Goal: Task Accomplishment & Management: Use online tool/utility

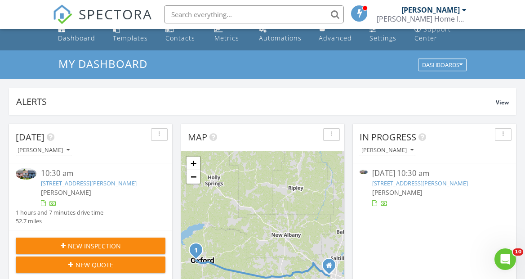
scroll to position [8, 0]
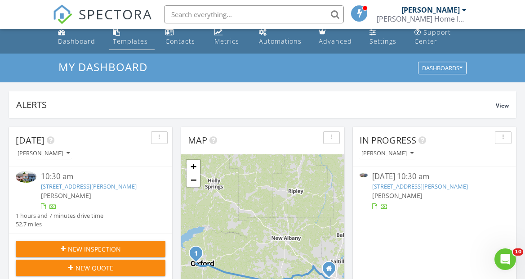
click at [139, 41] on div "Templates" at bounding box center [130, 41] width 35 height 9
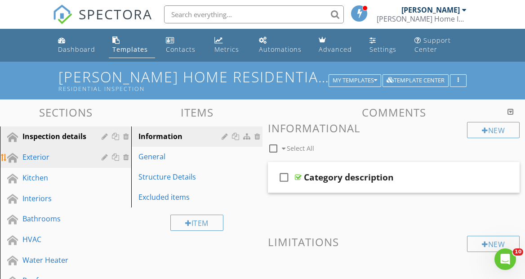
click at [60, 156] on div "Exterior" at bounding box center [55, 156] width 66 height 11
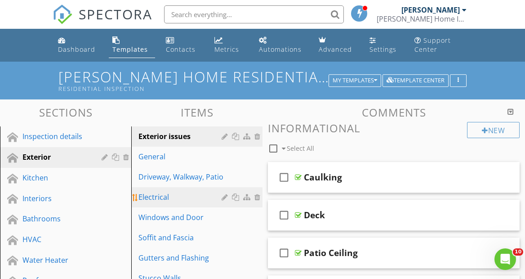
click at [200, 195] on div "Electrical" at bounding box center [181, 196] width 86 height 11
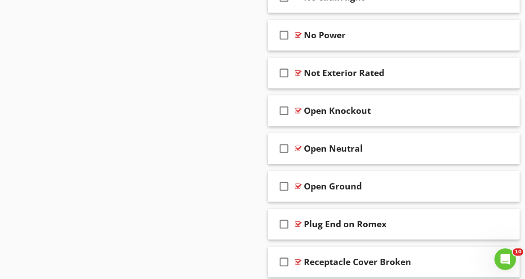
scroll to position [1452, 0]
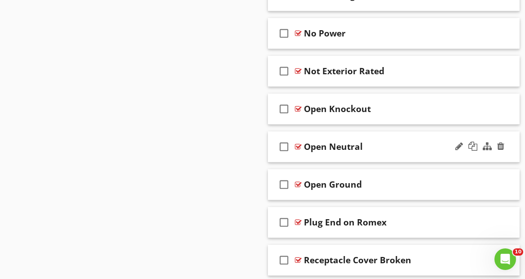
click at [383, 145] on div "Open Neutral" at bounding box center [391, 146] width 175 height 11
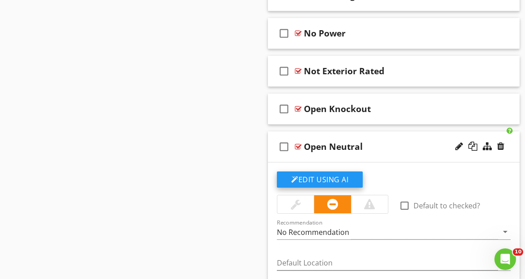
click at [357, 178] on button "Edit Using AI" at bounding box center [320, 179] width 86 height 16
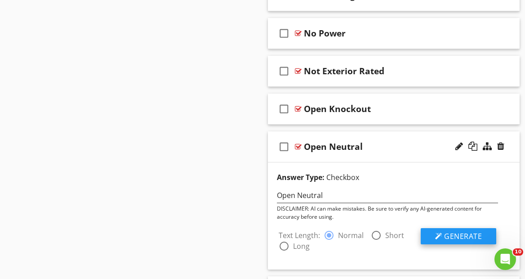
click at [437, 237] on div at bounding box center [438, 235] width 7 height 7
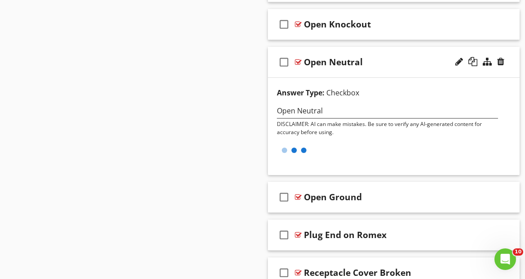
scroll to position [1541, 0]
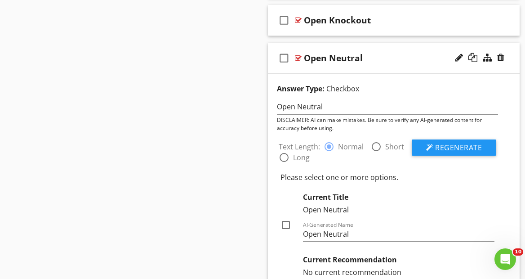
click at [286, 226] on div at bounding box center [285, 224] width 15 height 15
checkbox input "true"
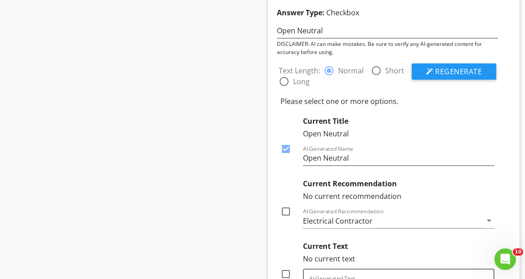
scroll to position [1618, 0]
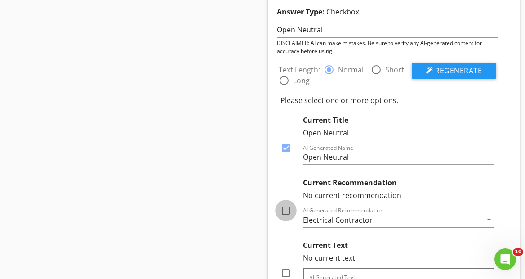
click at [286, 211] on div at bounding box center [285, 210] width 15 height 15
checkbox input "true"
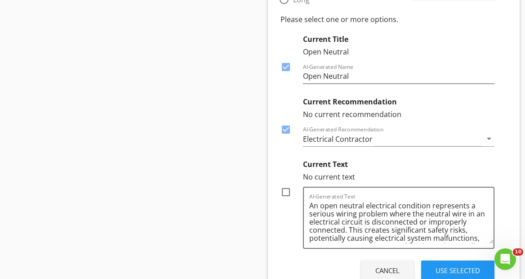
scroll to position [1710, 0]
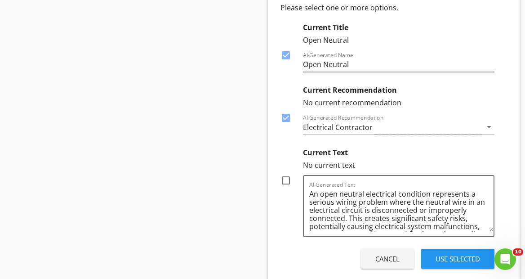
click at [288, 181] on div at bounding box center [285, 180] width 15 height 15
checkbox input "true"
click at [484, 261] on button "Use Selected" at bounding box center [457, 259] width 73 height 20
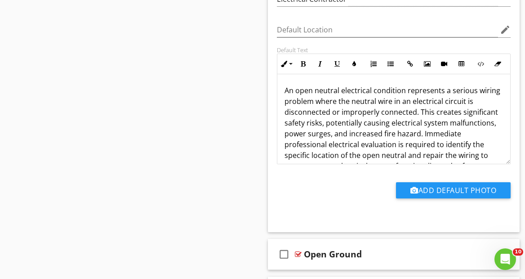
scroll to position [0, 0]
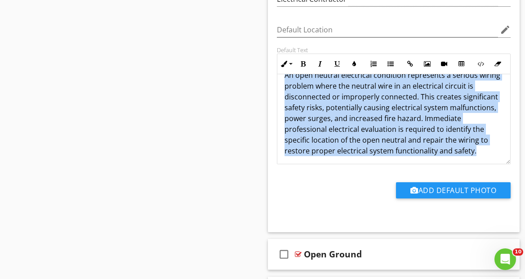
drag, startPoint x: 283, startPoint y: 89, endPoint x: 476, endPoint y: 163, distance: 207.2
click at [476, 163] on div "check_box_outline_blank Default to checked? Recommendation Electrical Contracto…" at bounding box center [393, 75] width 244 height 275
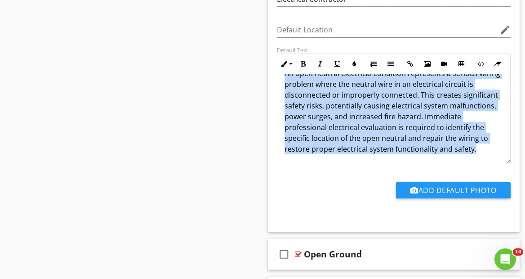
copy p "An open neutral electrical condition represents a serious wiring problem where …"
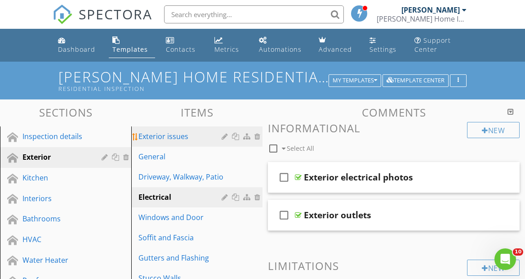
scroll to position [0, 0]
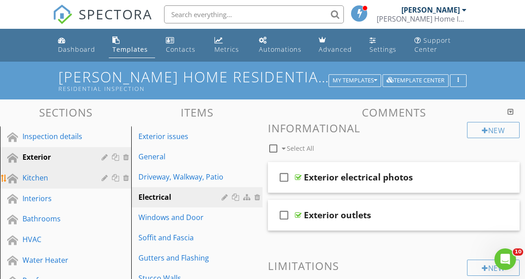
click at [62, 177] on div "Kitchen" at bounding box center [55, 177] width 66 height 11
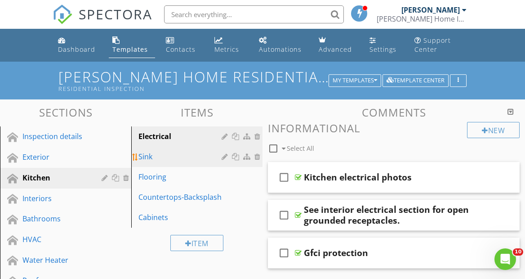
click at [163, 158] on div "Sink" at bounding box center [181, 156] width 86 height 11
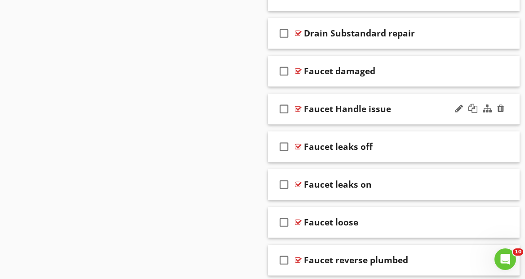
scroll to position [874, 0]
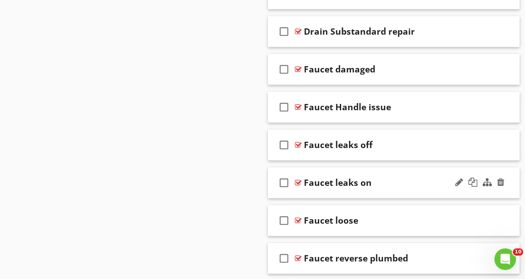
click at [390, 182] on div "Faucet leaks on" at bounding box center [391, 182] width 175 height 11
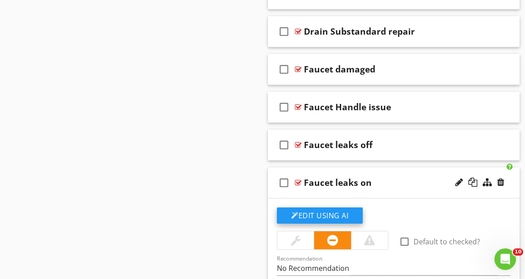
click at [358, 212] on button "Edit Using AI" at bounding box center [320, 215] width 86 height 16
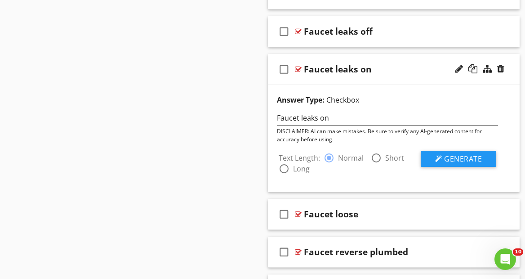
scroll to position [988, 0]
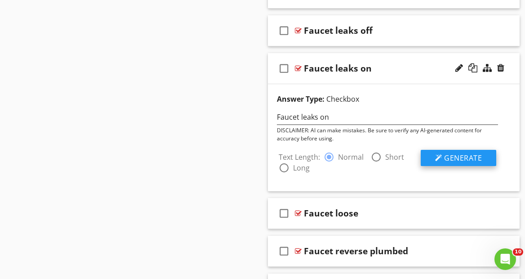
click at [457, 157] on span "Generate" at bounding box center [463, 158] width 38 height 10
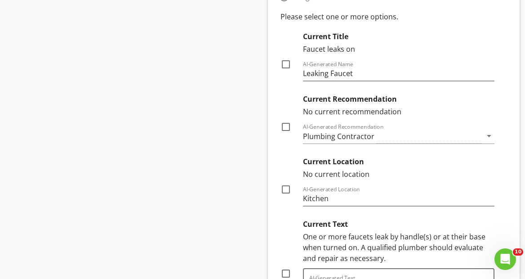
scroll to position [1171, 0]
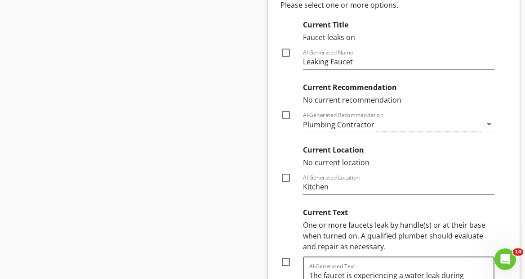
click at [288, 115] on div at bounding box center [285, 114] width 15 height 15
checkbox input "true"
click at [284, 180] on div at bounding box center [285, 177] width 15 height 15
checkbox input "true"
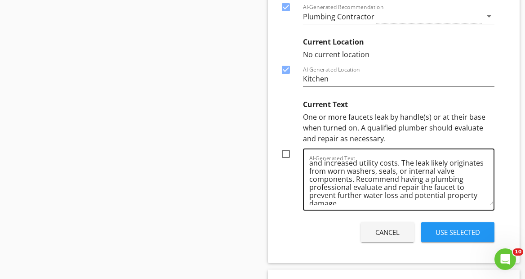
scroll to position [30, 0]
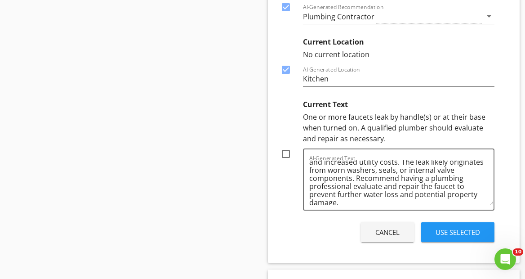
click at [286, 153] on div at bounding box center [285, 153] width 15 height 15
checkbox input "true"
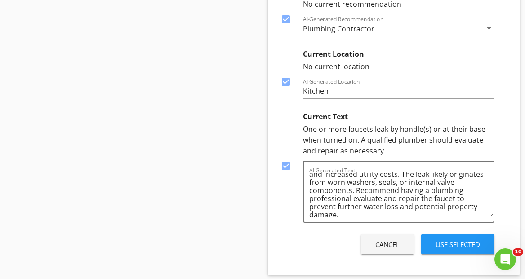
scroll to position [1267, 0]
click at [483, 241] on button "Use Selected" at bounding box center [457, 243] width 73 height 20
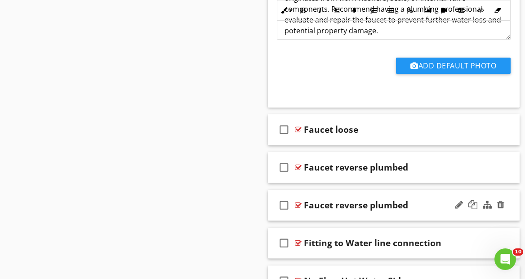
click at [425, 205] on div "Faucet reverse plumbed" at bounding box center [391, 205] width 175 height 11
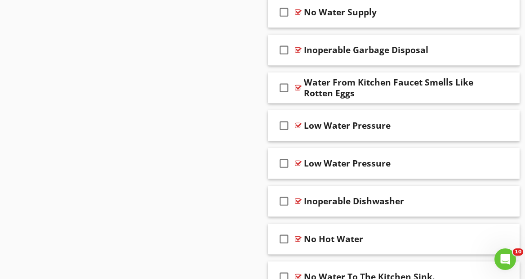
scroll to position [2348, 0]
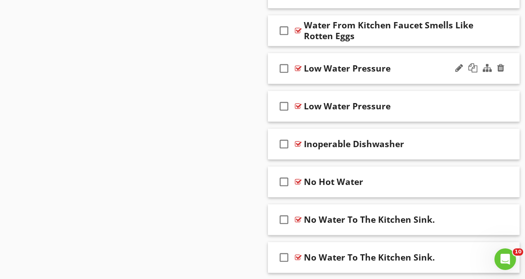
click at [407, 70] on div "Low Water Pressure" at bounding box center [391, 68] width 175 height 11
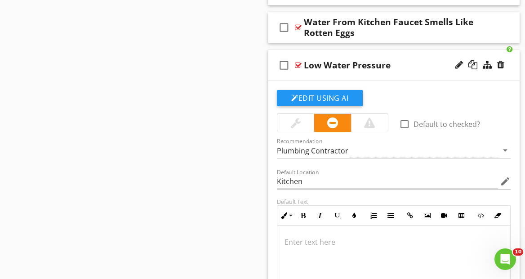
scroll to position [2350, 0]
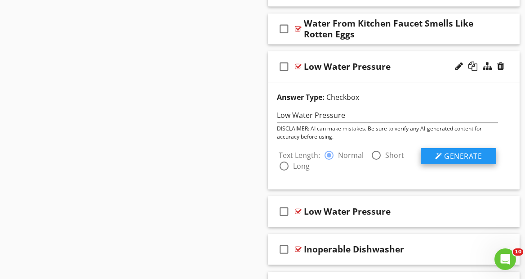
click at [465, 155] on span "Generate" at bounding box center [463, 156] width 38 height 10
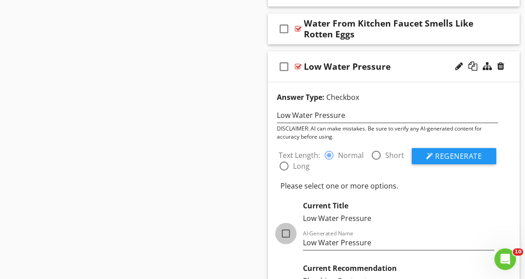
click at [288, 234] on div at bounding box center [285, 233] width 15 height 15
checkbox input "true"
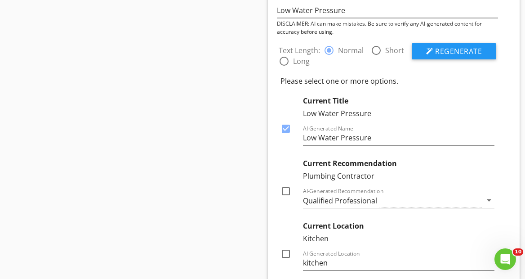
scroll to position [2462, 0]
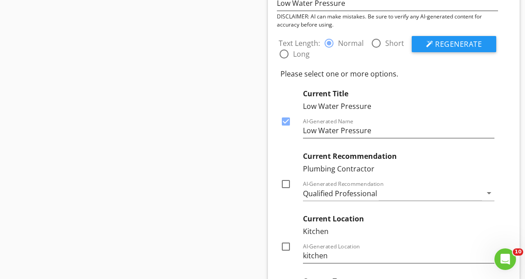
click at [286, 183] on div at bounding box center [285, 183] width 15 height 15
checkbox input "true"
click at [284, 245] on div at bounding box center [285, 246] width 15 height 15
checkbox input "true"
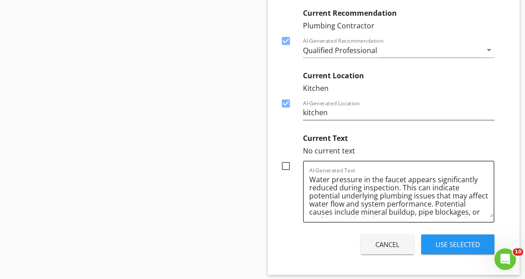
scroll to position [2605, 0]
click at [289, 164] on div at bounding box center [285, 165] width 15 height 15
checkbox input "true"
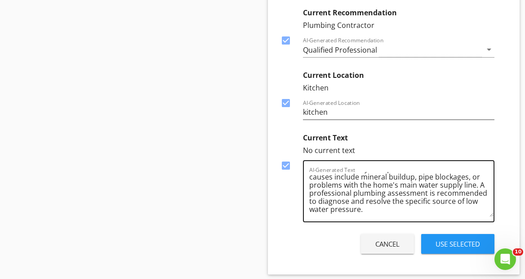
scroll to position [35, 0]
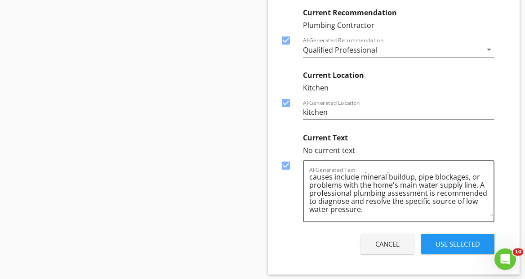
click at [462, 244] on div "Use Selected" at bounding box center [457, 244] width 44 height 10
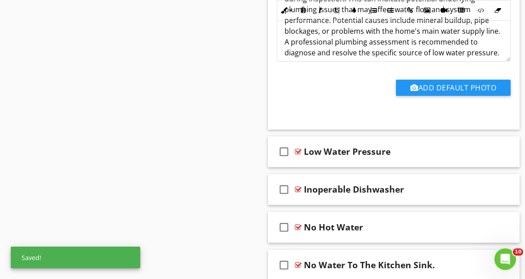
scroll to position [2606, 0]
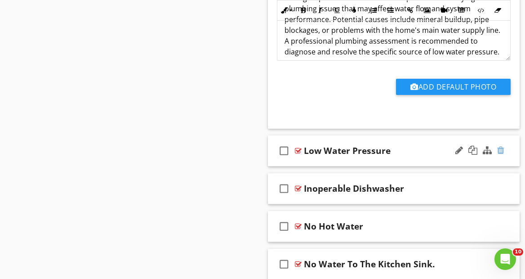
click at [501, 149] on div at bounding box center [500, 150] width 7 height 9
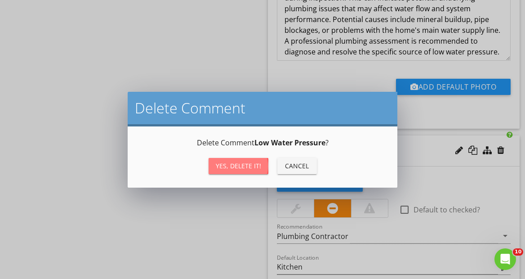
click at [247, 166] on div "Yes, Delete it!" at bounding box center [238, 165] width 45 height 9
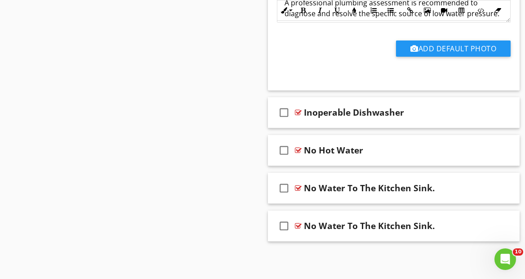
scroll to position [2644, 0]
click at [501, 186] on div at bounding box center [500, 187] width 7 height 9
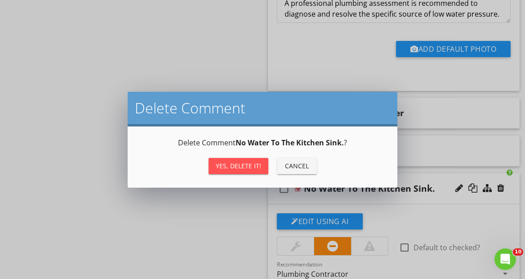
click at [243, 164] on div "Yes, Delete it!" at bounding box center [238, 165] width 45 height 9
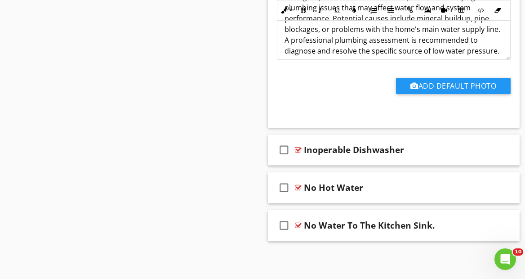
scroll to position [2606, 0]
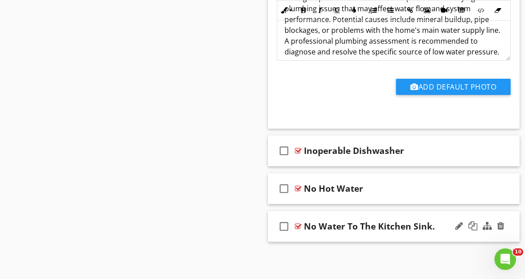
click at [441, 226] on div "No Water To The Kitchen Sink." at bounding box center [391, 226] width 175 height 11
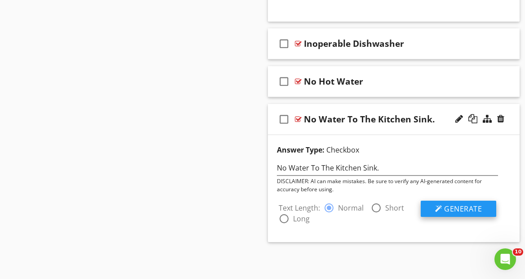
click at [469, 212] on span "Generate" at bounding box center [463, 209] width 38 height 10
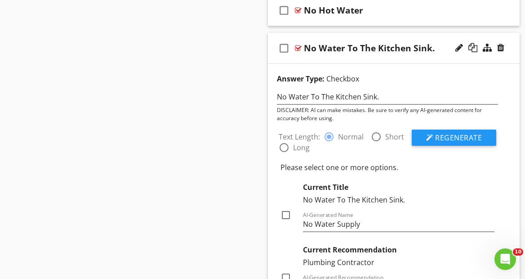
scroll to position [2784, 0]
click at [288, 214] on div at bounding box center [285, 214] width 15 height 15
checkbox input "true"
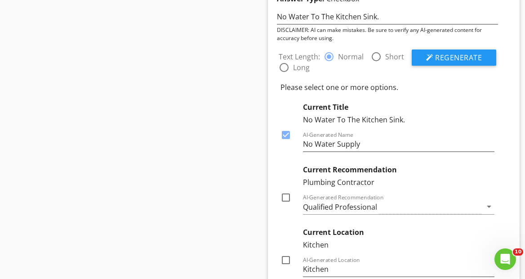
scroll to position [2864, 0]
click at [287, 197] on div at bounding box center [285, 196] width 15 height 15
checkbox input "true"
click at [289, 257] on div at bounding box center [285, 259] width 15 height 15
checkbox input "true"
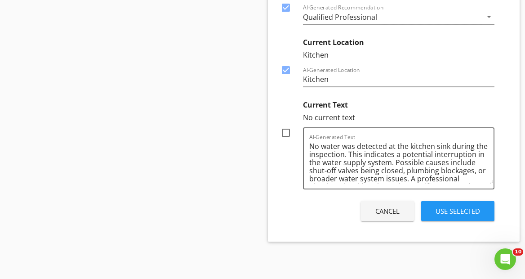
scroll to position [3053, 0]
click at [286, 134] on div at bounding box center [285, 132] width 15 height 15
checkbox input "true"
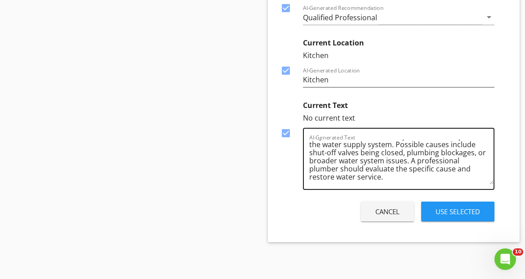
scroll to position [18, 0]
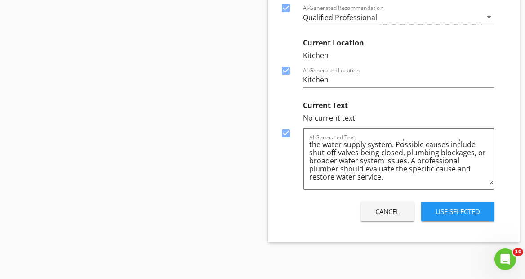
click at [474, 206] on div "Use Selected" at bounding box center [457, 211] width 44 height 10
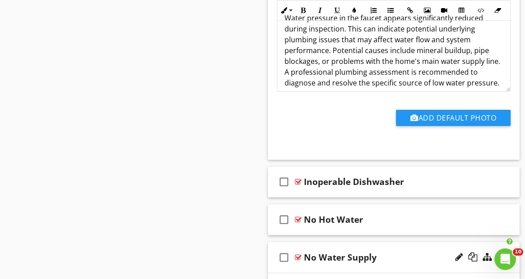
scroll to position [2576, 0]
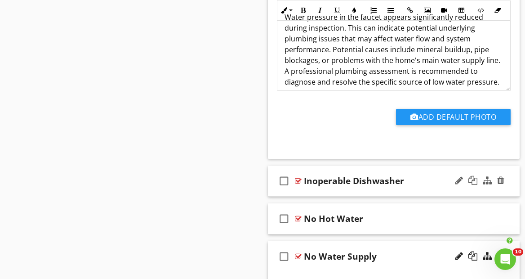
click at [419, 179] on div "Inoperable Dishwasher" at bounding box center [391, 180] width 175 height 11
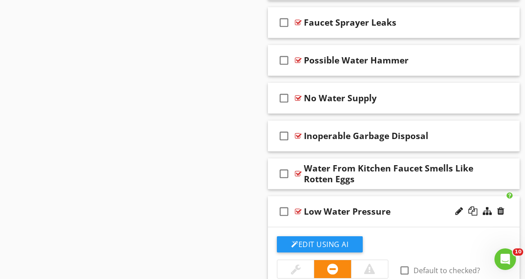
scroll to position [2204, 0]
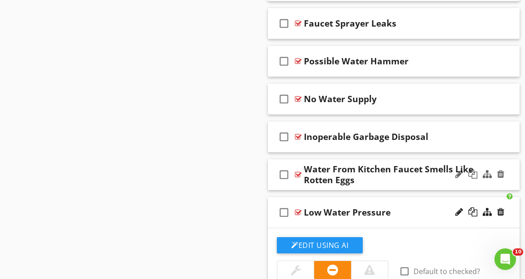
click at [381, 180] on div "Water From Kitchen Faucet Smells Like Rotten Eggs" at bounding box center [391, 175] width 175 height 22
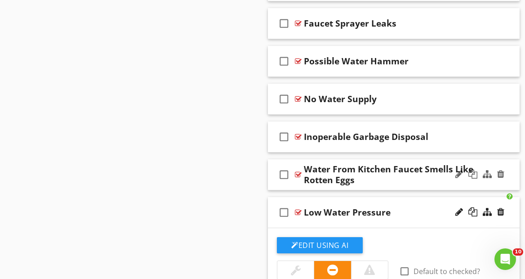
click at [403, 179] on div "Water From Kitchen Faucet Smells Like Rotten Eggs" at bounding box center [391, 175] width 175 height 22
click at [482, 166] on div at bounding box center [479, 175] width 53 height 22
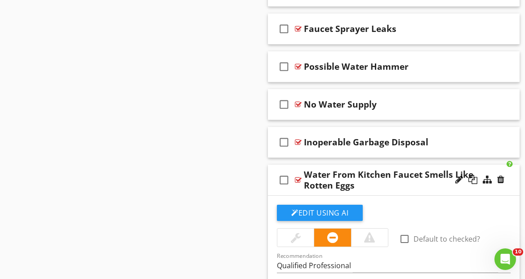
scroll to position [2198, 0]
click at [407, 102] on div "No Water Supply" at bounding box center [391, 104] width 175 height 11
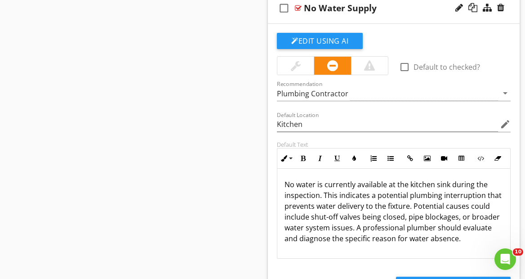
scroll to position [2296, 0]
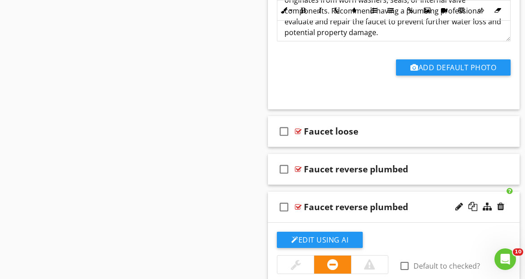
scroll to position [1264, 0]
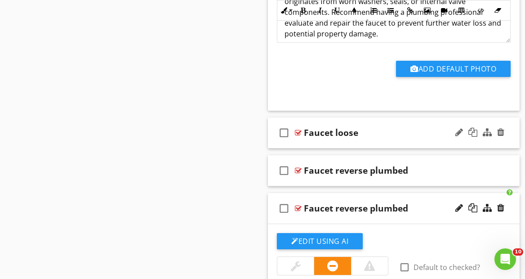
click at [379, 135] on div "Faucet loose" at bounding box center [391, 132] width 175 height 11
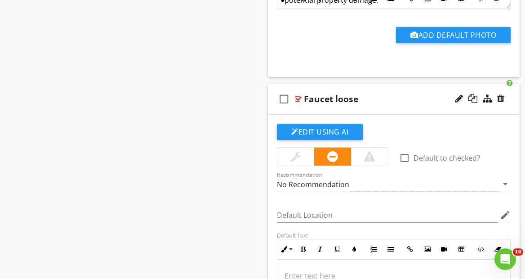
scroll to position [1294, 0]
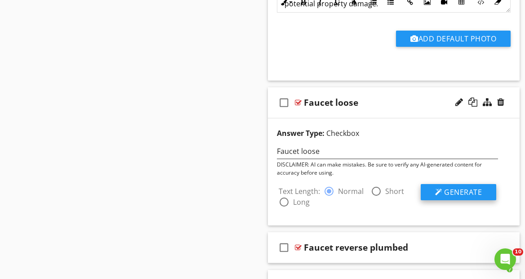
click at [429, 185] on button "Generate" at bounding box center [458, 192] width 75 height 16
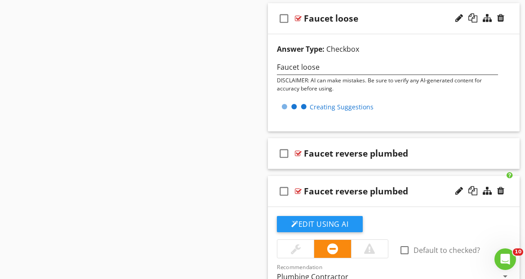
scroll to position [1380, 0]
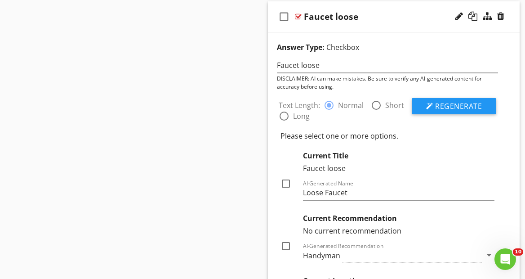
click at [287, 183] on div at bounding box center [285, 183] width 15 height 15
checkbox input "true"
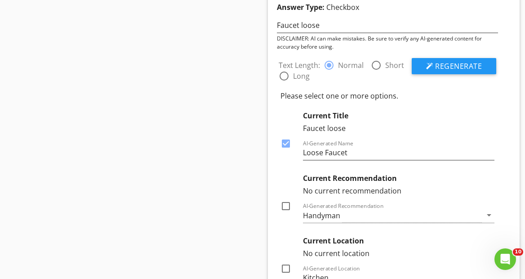
scroll to position [1437, 0]
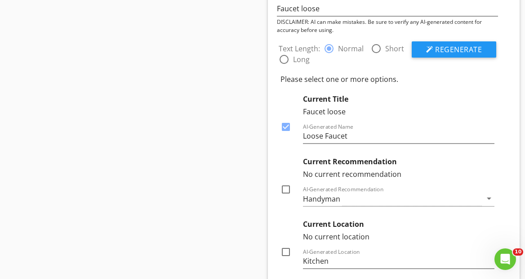
click at [285, 250] on div at bounding box center [285, 251] width 15 height 15
checkbox input "true"
click at [288, 191] on div at bounding box center [285, 189] width 15 height 15
checkbox input "true"
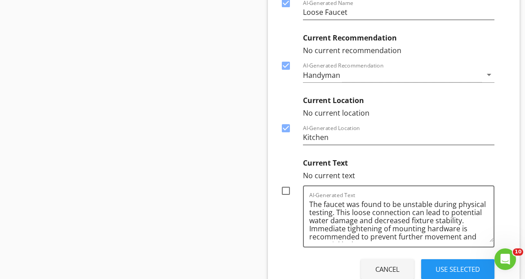
scroll to position [1561, 0]
click at [289, 187] on div at bounding box center [285, 189] width 15 height 15
checkbox input "true"
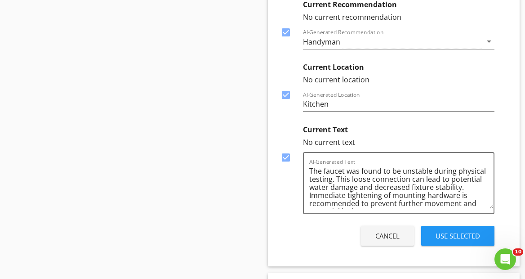
scroll to position [1598, 0]
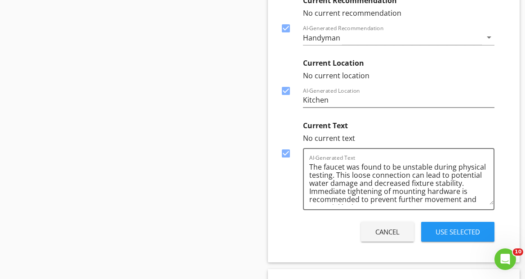
click at [466, 228] on div "Use Selected" at bounding box center [457, 231] width 44 height 10
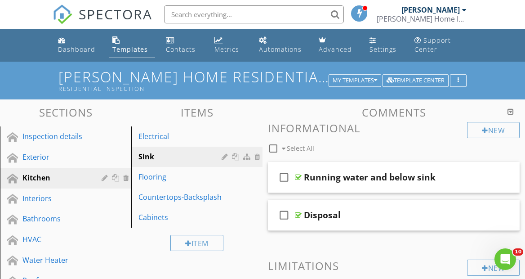
scroll to position [0, 0]
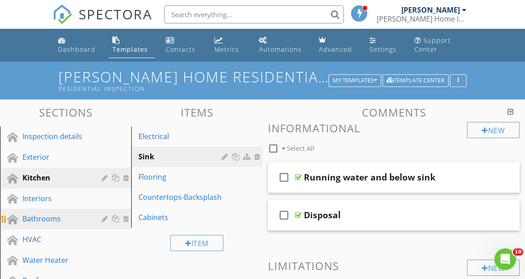
click at [74, 218] on div "Bathrooms" at bounding box center [55, 218] width 66 height 11
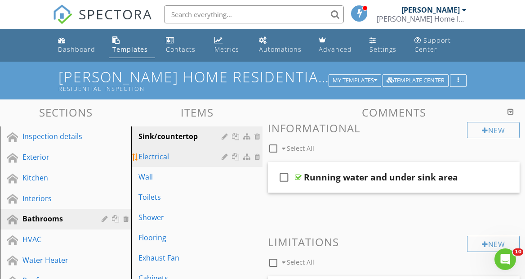
click at [179, 157] on div "Electrical" at bounding box center [181, 156] width 86 height 11
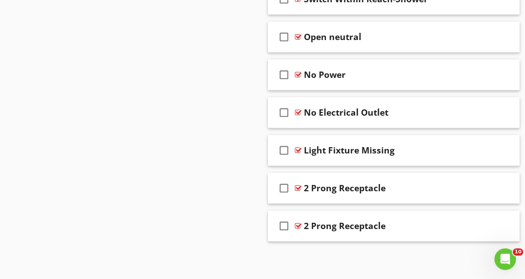
scroll to position [1472, 0]
click at [500, 224] on div at bounding box center [500, 225] width 7 height 9
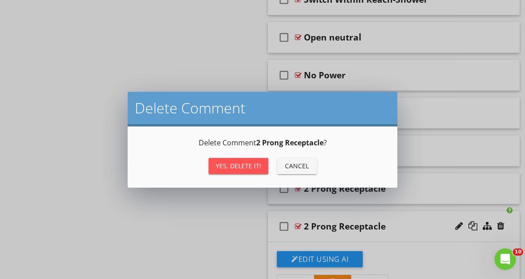
click at [251, 166] on div "Yes, Delete it!" at bounding box center [238, 165] width 45 height 9
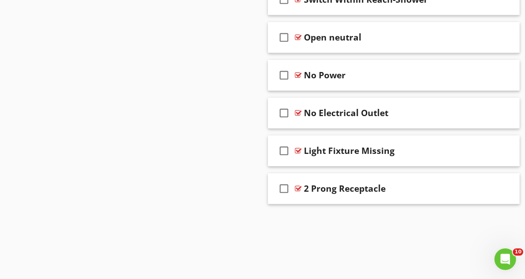
scroll to position [1434, 0]
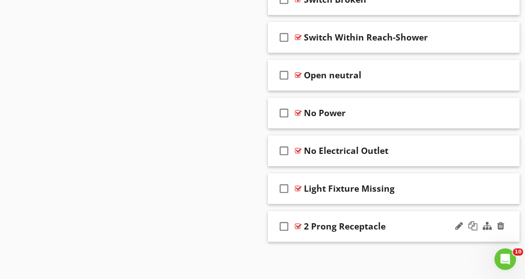
click at [425, 225] on div "2 Prong Receptacle" at bounding box center [391, 226] width 175 height 11
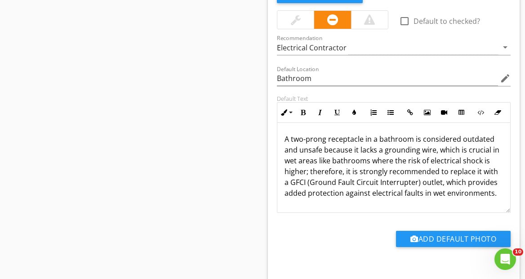
scroll to position [1699, 0]
